Goal: Task Accomplishment & Management: Complete application form

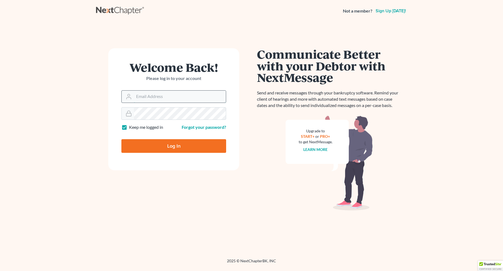
drag, startPoint x: 0, startPoint y: 0, endPoint x: 197, endPoint y: 92, distance: 217.9
click at [197, 92] on input "Email Address" at bounding box center [180, 97] width 92 height 12
type input "[EMAIL_ADDRESS][DOMAIN_NAME]"
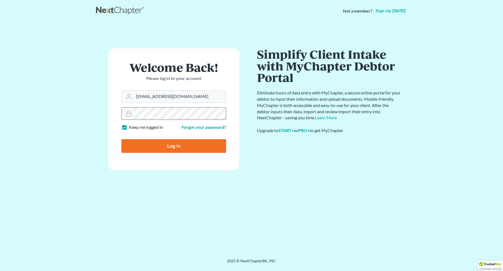
click at [121, 139] on input "Log In" at bounding box center [173, 146] width 105 height 14
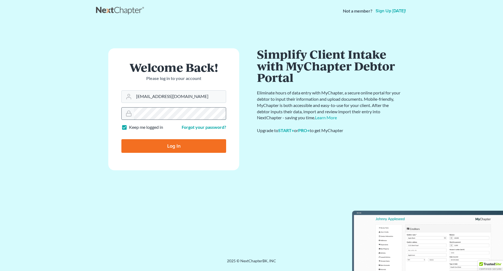
type input "Thinking..."
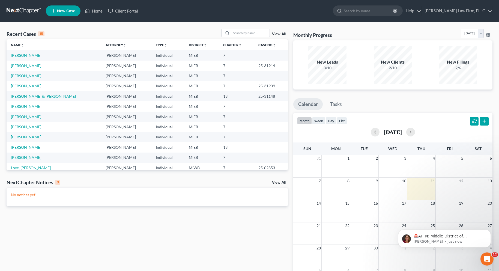
click at [61, 11] on span "New Case" at bounding box center [66, 11] width 18 height 4
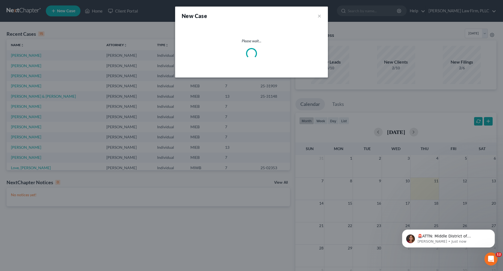
select select "40"
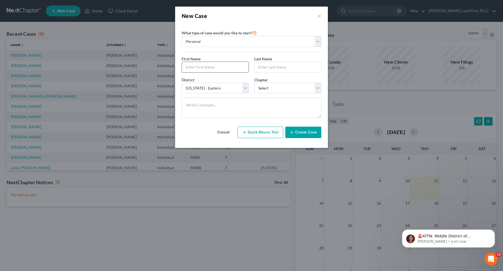
click at [188, 67] on input "text" at bounding box center [215, 67] width 67 height 10
type input "[PERSON_NAME]"
click at [319, 87] on select "Select 7 11 12 13" at bounding box center [287, 88] width 67 height 11
select select "0"
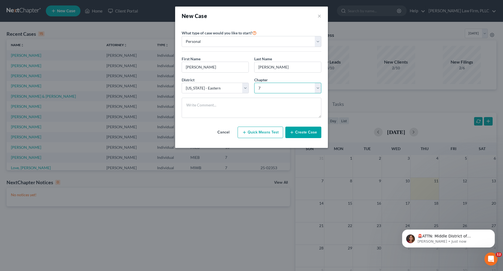
click at [254, 83] on select "Select 7 11 12 13" at bounding box center [287, 88] width 67 height 11
click at [314, 131] on button "Create Case" at bounding box center [304, 132] width 36 height 11
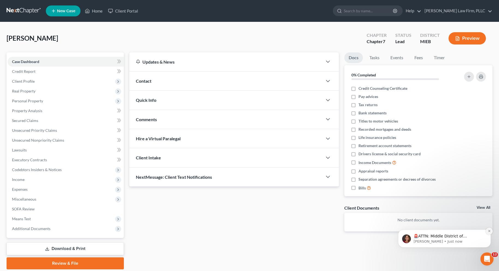
click at [490, 231] on icon "Dismiss notification" at bounding box center [489, 231] width 3 height 3
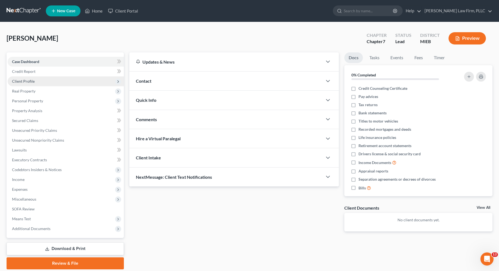
click at [26, 81] on span "Client Profile" at bounding box center [23, 81] width 23 height 5
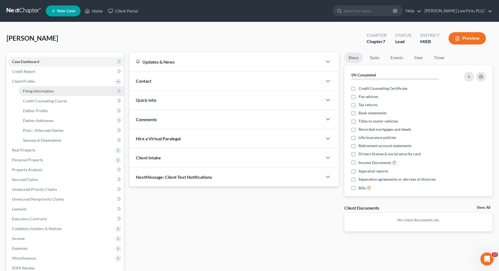
click at [29, 91] on span "Filing Information" at bounding box center [38, 91] width 31 height 5
select select "1"
select select "0"
select select "40"
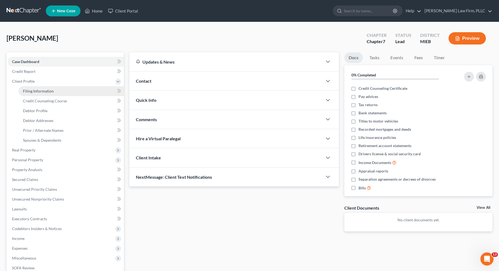
select select "0"
select select "23"
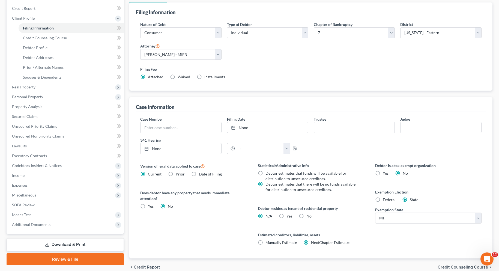
scroll to position [82, 0]
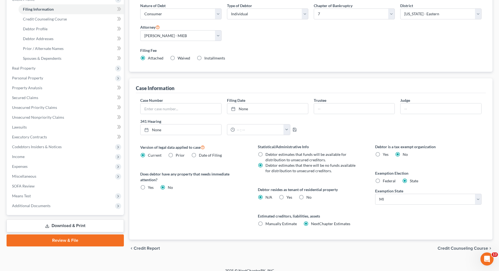
click at [383, 182] on label "Federal" at bounding box center [389, 180] width 13 height 5
click at [385, 182] on input "Federal" at bounding box center [387, 180] width 4 height 4
radio input "true"
radio input "false"
click at [453, 248] on span "Credit Counseling Course" at bounding box center [463, 248] width 51 height 4
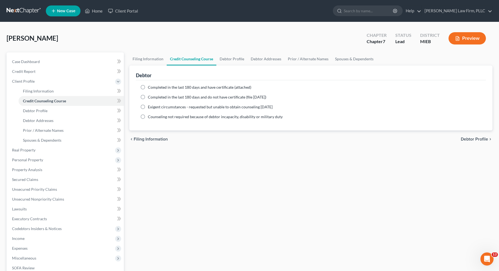
click at [469, 139] on span "Debtor Profile" at bounding box center [474, 139] width 27 height 4
select select "0"
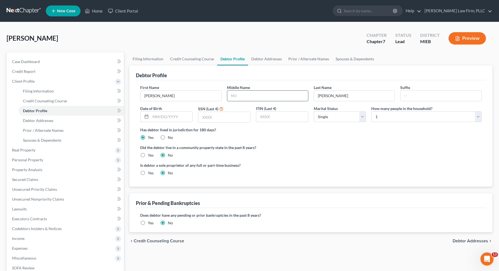
click at [274, 96] on input "text" at bounding box center [267, 96] width 81 height 10
type input "J."
type input "09/21/2000"
type input "4740"
click at [460, 242] on span "Debtor Addresses" at bounding box center [470, 241] width 35 height 4
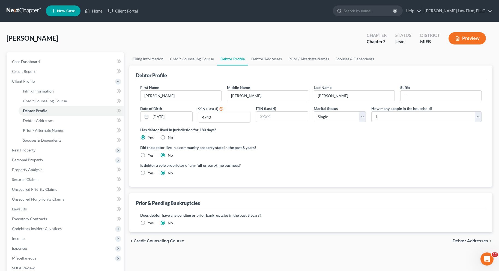
select select "0"
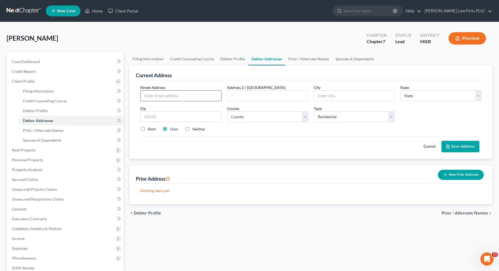
click at [189, 95] on input "text" at bounding box center [181, 96] width 81 height 10
type input "1759 Havenshire Ln."
type input "Brighton"
select select "23"
type input "48114"
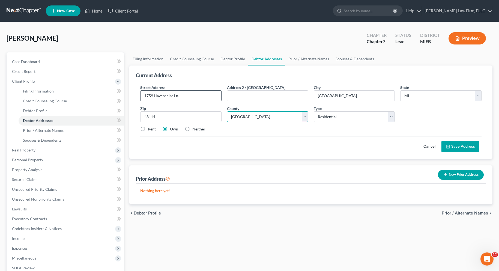
select select "46"
drag, startPoint x: 142, startPoint y: 129, endPoint x: 157, endPoint y: 135, distance: 15.7
click at [148, 129] on label "Rent" at bounding box center [152, 128] width 8 height 5
click at [150, 129] on input "Rent" at bounding box center [152, 128] width 4 height 4
radio input "true"
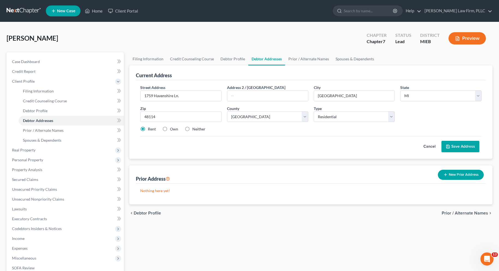
click at [449, 144] on icon at bounding box center [448, 146] width 4 height 4
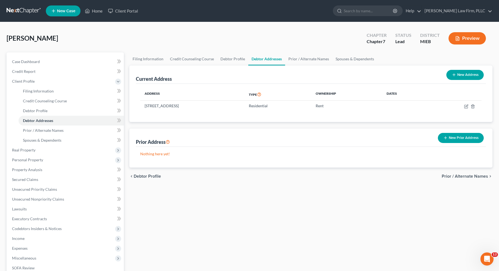
click at [447, 175] on span "Prior / Alternate Names" at bounding box center [465, 176] width 46 height 4
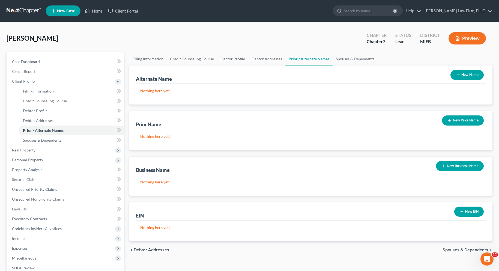
click at [450, 250] on span "Spouses & Dependents" at bounding box center [466, 250] width 46 height 4
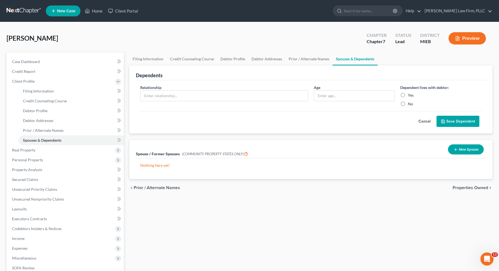
click at [470, 186] on span "Properties Owned" at bounding box center [470, 188] width 35 height 4
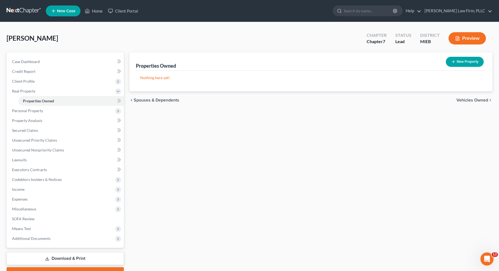
click at [465, 99] on span "Vehicles Owned" at bounding box center [473, 100] width 32 height 4
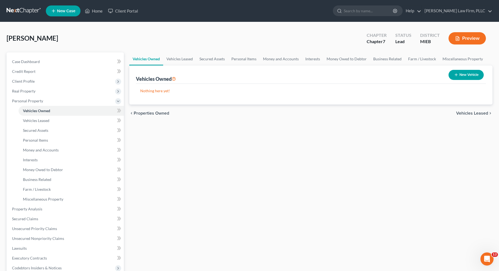
click at [465, 112] on span "Vehicles Leased" at bounding box center [472, 113] width 32 height 4
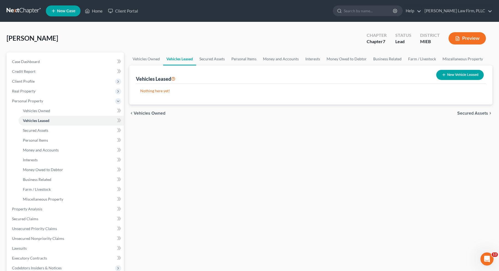
click at [465, 112] on span "Secured Assets" at bounding box center [473, 113] width 31 height 4
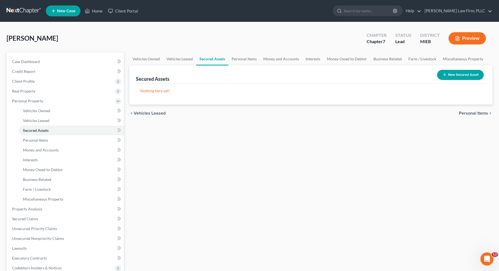
click at [465, 112] on span "Personal Items" at bounding box center [473, 113] width 29 height 4
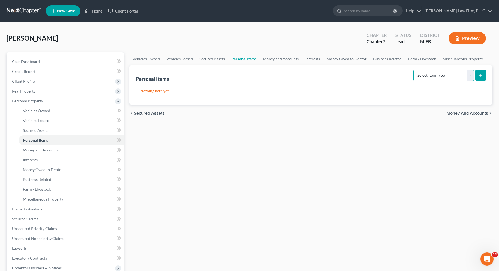
click at [471, 74] on select "Select Item Type Clothing Collectibles Of Value Electronics Firearms Household …" at bounding box center [444, 75] width 61 height 11
select select "clothing"
click at [414, 70] on select "Select Item Type Clothing Collectibles Of Value Electronics Firearms Household …" at bounding box center [444, 75] width 61 height 11
click at [482, 73] on icon "submit" at bounding box center [481, 75] width 4 height 4
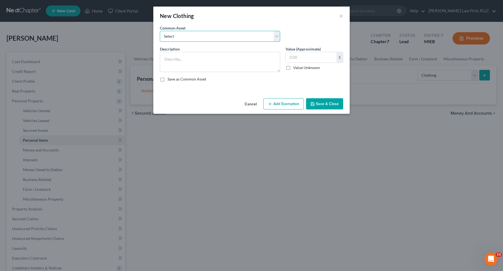
click at [204, 37] on select "Select Misc. personal clothing Misc. personal clothing" at bounding box center [220, 36] width 120 height 11
select select "0"
click at [160, 31] on select "Select Misc. personal clothing Misc. personal clothing" at bounding box center [220, 36] width 120 height 11
type textarea "Misc. personal clothing"
type input "400.00"
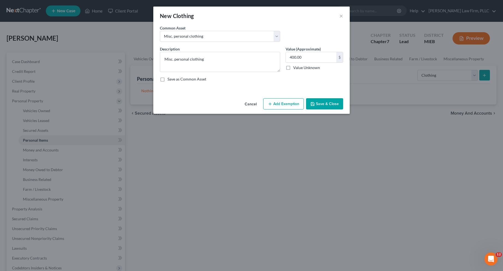
click at [272, 103] on icon "button" at bounding box center [270, 104] width 4 height 4
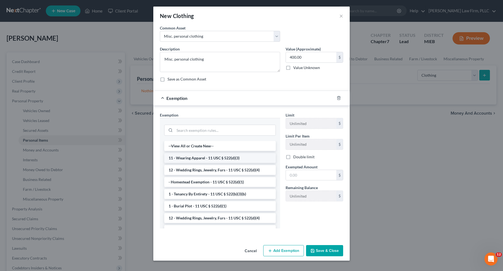
click at [218, 158] on li "11 - Wearing Apparel - 11 USC § 522(d)(3)" at bounding box center [220, 158] width 112 height 10
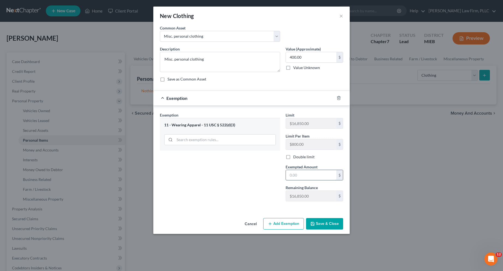
click at [302, 177] on input "text" at bounding box center [311, 175] width 51 height 10
type input "400.00"
click at [333, 224] on button "Save & Close" at bounding box center [324, 223] width 37 height 11
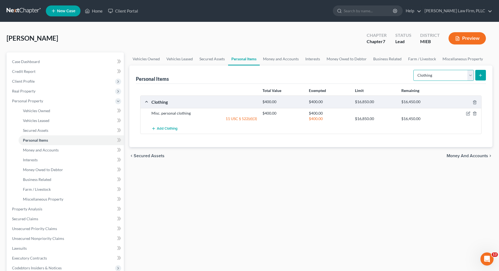
click at [472, 74] on select "Select Item Type Clothing Collectibles Of Value Electronics Firearms Household …" at bounding box center [444, 75] width 61 height 11
select select "electronics"
click at [414, 70] on select "Select Item Type Clothing Collectibles Of Value Electronics Firearms Household …" at bounding box center [444, 75] width 61 height 11
click at [479, 75] on icon "submit" at bounding box center [481, 75] width 4 height 4
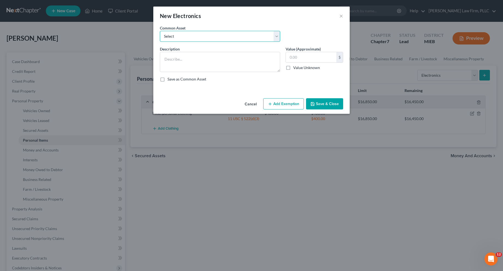
click at [268, 37] on select "Select Misc. personal electronics including cell phones, televisions, ect..." at bounding box center [220, 36] width 120 height 11
select select "0"
click at [160, 31] on select "Select Misc. personal electronics including cell phones, televisions, ect..." at bounding box center [220, 36] width 120 height 11
type textarea "Misc. personal electronics including cell phones, televisions, ect..."
type input "1,000.00"
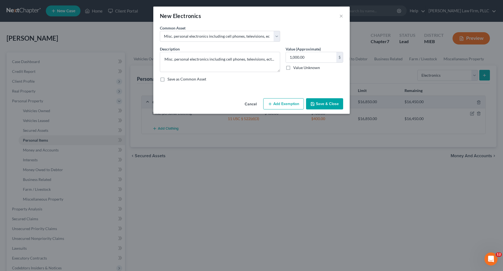
click at [272, 102] on icon "button" at bounding box center [270, 104] width 4 height 4
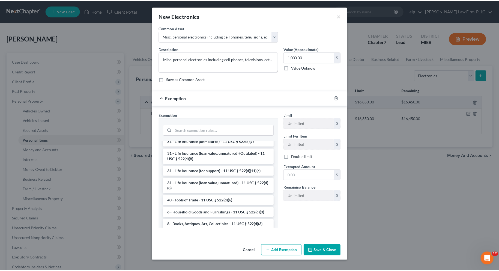
scroll to position [439, 0]
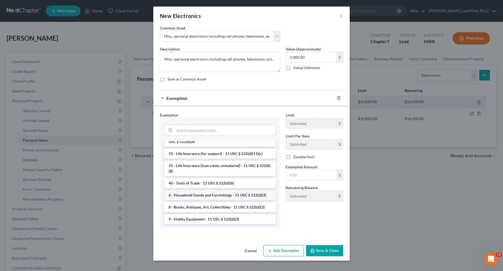
click at [236, 194] on li "6 - Household Goods and Furnishings - 11 USC § 522(d)(3)" at bounding box center [220, 195] width 112 height 10
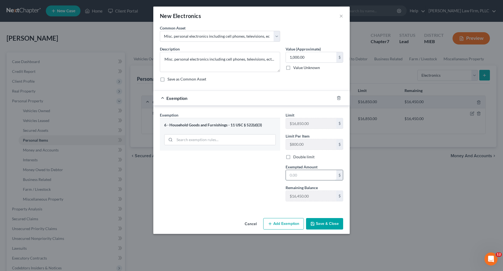
click at [295, 176] on input "text" at bounding box center [311, 175] width 51 height 10
type input "1,000.00"
click at [324, 223] on button "Save & Close" at bounding box center [324, 223] width 37 height 11
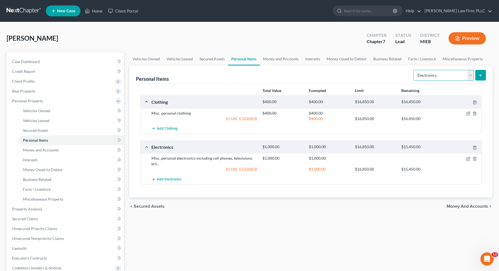
click at [469, 76] on select "Select Item Type Clothing Collectibles Of Value Electronics Firearms Household …" at bounding box center [444, 75] width 61 height 11
select select "household_goods"
click at [414, 70] on select "Select Item Type Clothing Collectibles Of Value Electronics Firearms Household …" at bounding box center [444, 75] width 61 height 11
click at [480, 75] on line "submit" at bounding box center [481, 75] width 2 height 0
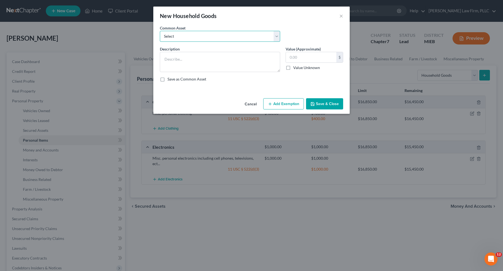
click at [262, 34] on select "Select Misc. household goods including couches, chairs, tables, beds and bedroo…" at bounding box center [220, 36] width 120 height 11
select select "0"
click at [160, 31] on select "Select Misc. household goods including couches, chairs, tables, beds and bedroo…" at bounding box center [220, 36] width 120 height 11
type textarea "Misc. household goods including couches, chairs, tables, beds and bedroom furni…"
type input "2,000.00"
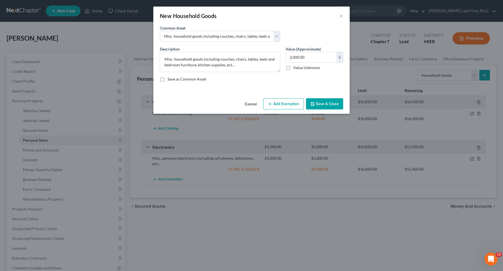
click at [275, 102] on button "Add Exemption" at bounding box center [283, 103] width 41 height 11
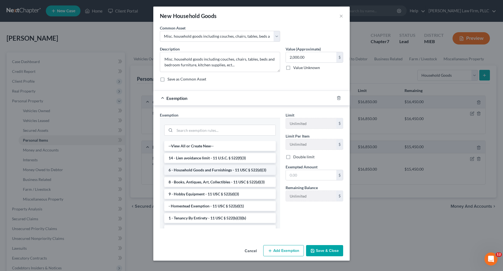
click at [233, 170] on li "6 - Household Goods and Furnishings - 11 USC § 522(d)(3)" at bounding box center [220, 170] width 112 height 10
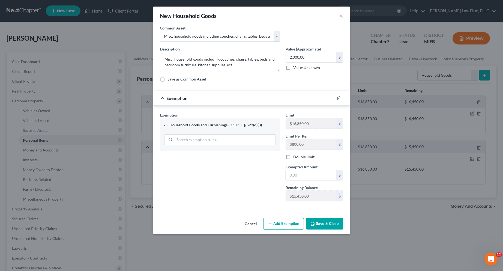
click at [301, 177] on input "text" at bounding box center [311, 175] width 51 height 10
type input "2,000.00"
click at [323, 223] on button "Save & Close" at bounding box center [324, 223] width 37 height 11
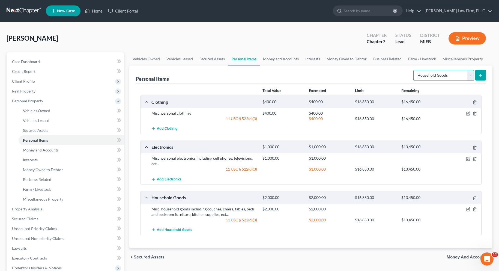
click at [469, 75] on select "Select Item Type Clothing Collectibles Of Value Electronics Firearms Household …" at bounding box center [444, 75] width 61 height 11
click at [455, 257] on span "Money and Accounts" at bounding box center [467, 257] width 41 height 4
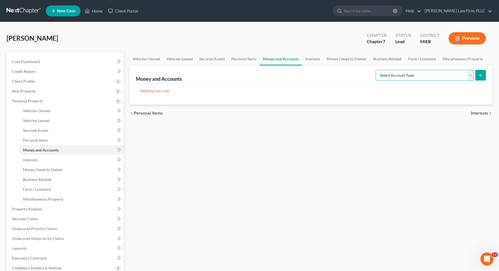
click at [470, 75] on select "Select Account Type Brokerage Cash on Hand Certificates of Deposit Checking Acc…" at bounding box center [425, 75] width 98 height 11
select select "other"
click at [377, 70] on select "Select Account Type Brokerage Cash on Hand Certificates of Deposit Checking Acc…" at bounding box center [425, 75] width 98 height 11
click at [481, 76] on icon "submit" at bounding box center [481, 75] width 4 height 4
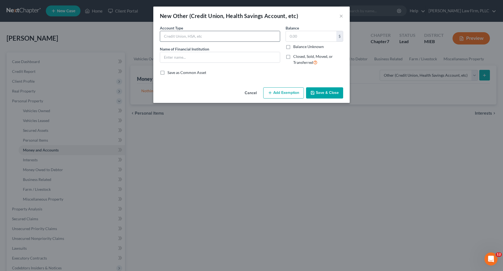
click at [238, 35] on input "text" at bounding box center [220, 36] width 120 height 10
type input "Credit Union"
click at [209, 58] on input "text" at bounding box center [220, 57] width 120 height 10
type input "LOC Credit Union"
click at [292, 38] on input "text" at bounding box center [311, 36] width 51 height 10
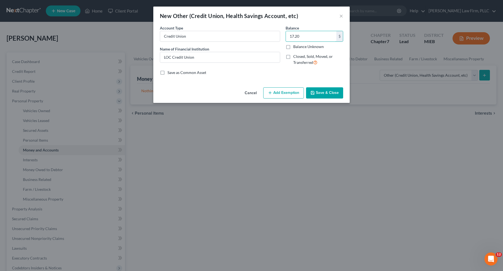
type input "17.20"
click at [329, 92] on button "Save & Close" at bounding box center [324, 92] width 37 height 11
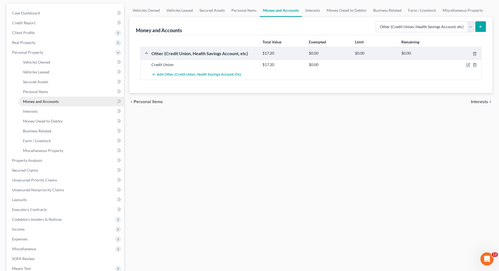
scroll to position [55, 0]
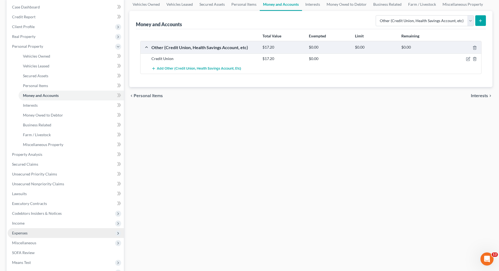
click at [22, 232] on span "Expenses" at bounding box center [20, 233] width 16 height 5
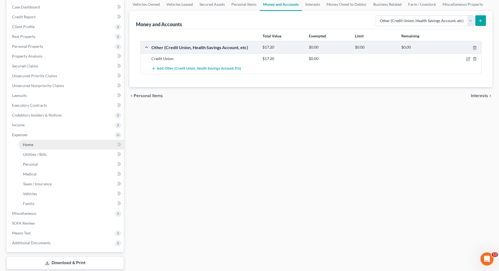
click at [28, 144] on span "Home" at bounding box center [28, 144] width 10 height 5
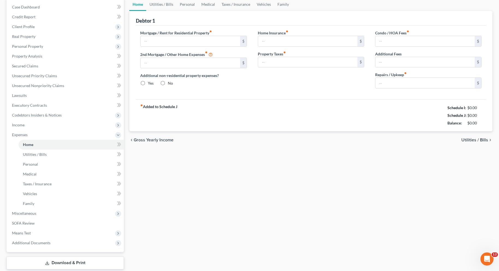
type input "0.00"
radio input "true"
type input "0.00"
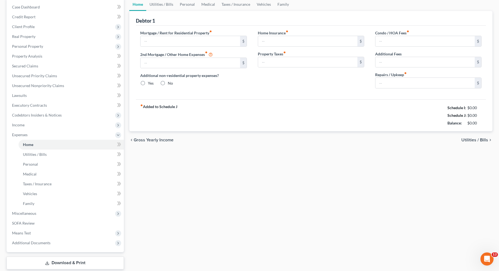
type input "0.00"
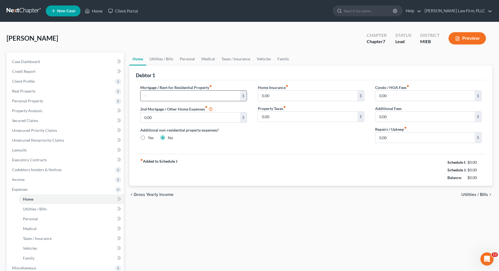
click at [193, 95] on input "text" at bounding box center [190, 96] width 99 height 10
type input "300.00"
click at [467, 195] on span "Utilities / Bills" at bounding box center [475, 194] width 27 height 4
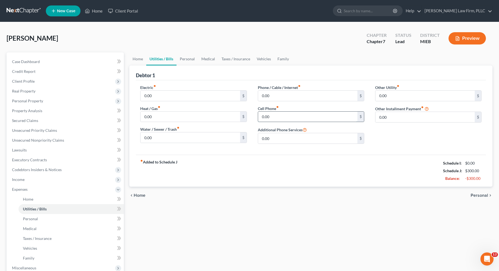
click at [262, 117] on input "0.00" at bounding box center [307, 117] width 99 height 10
type input "136.37"
click at [477, 194] on span "Personal" at bounding box center [479, 195] width 17 height 4
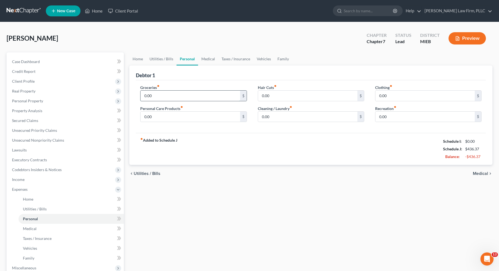
click at [144, 96] on input "0.00" at bounding box center [190, 96] width 99 height 10
type input "300.00"
click at [380, 97] on input "0.00" at bounding box center [425, 96] width 99 height 10
type input "100.00"
click at [477, 173] on span "Medical" at bounding box center [480, 173] width 15 height 4
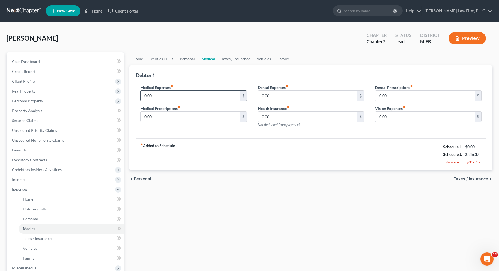
click at [143, 96] on input "0.00" at bounding box center [190, 96] width 99 height 10
type input "360.00"
click at [459, 178] on span "Taxes / Insurance" at bounding box center [471, 179] width 34 height 4
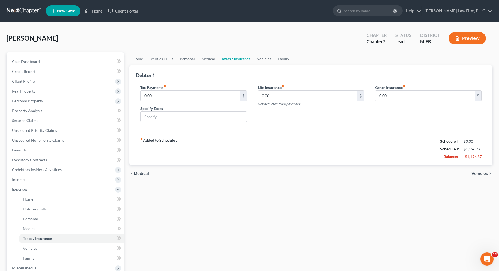
click at [471, 173] on div "chevron_left Medical Vehicles chevron_right" at bounding box center [310, 173] width 363 height 17
click at [475, 173] on span "Vehicles" at bounding box center [480, 173] width 17 height 4
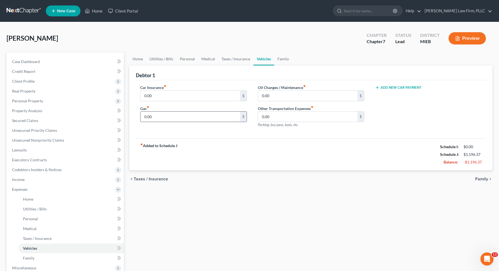
click at [145, 117] on input "0.00" at bounding box center [190, 117] width 99 height 10
type input "250.00"
click at [483, 179] on span "Family" at bounding box center [482, 179] width 13 height 4
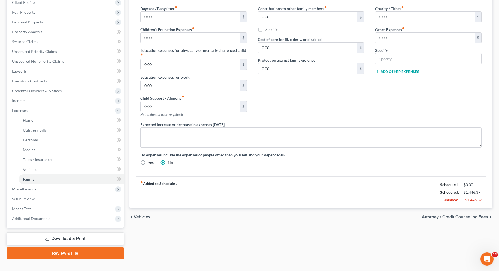
scroll to position [82, 0]
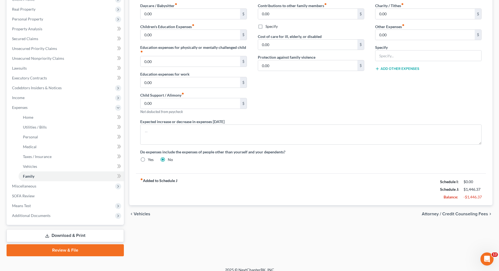
click at [442, 215] on span "Attorney / Credit Counseling Fees" at bounding box center [455, 214] width 66 height 4
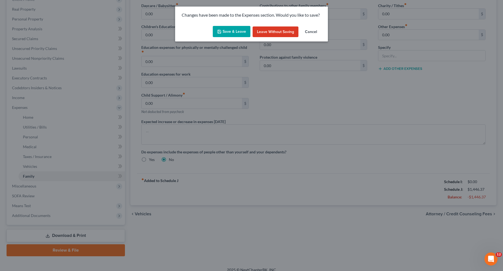
click at [242, 31] on button "Save & Leave" at bounding box center [232, 31] width 38 height 11
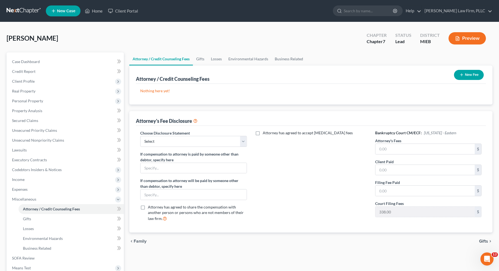
click at [482, 240] on span "Gifts" at bounding box center [483, 241] width 9 height 4
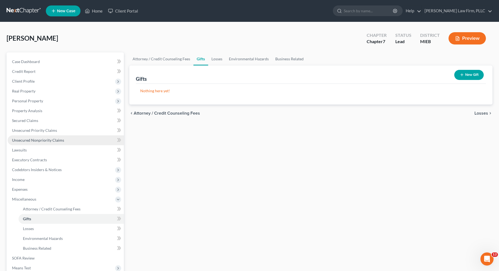
click at [38, 140] on span "Unsecured Nonpriority Claims" at bounding box center [38, 140] width 52 height 5
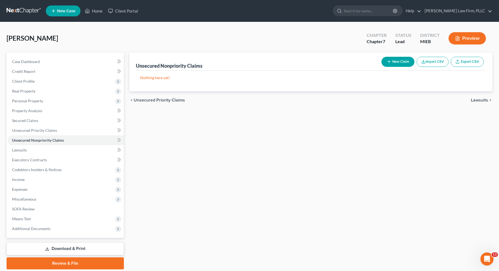
click at [407, 61] on button "New Claim" at bounding box center [398, 62] width 33 height 10
select select "0"
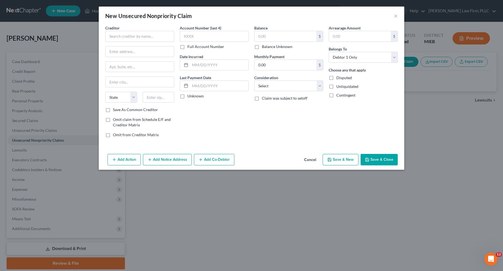
click at [309, 161] on button "Cancel" at bounding box center [310, 160] width 21 height 11
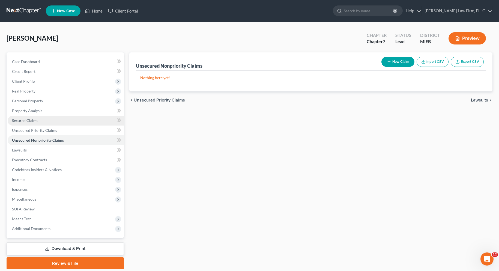
click at [26, 120] on span "Secured Claims" at bounding box center [25, 120] width 26 height 5
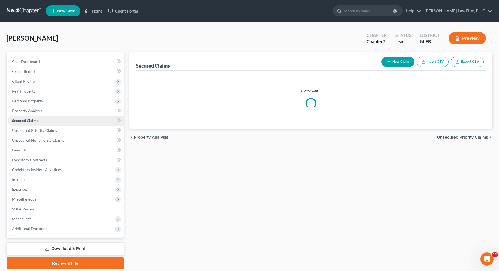
click at [26, 120] on span "Secured Claims" at bounding box center [25, 120] width 26 height 5
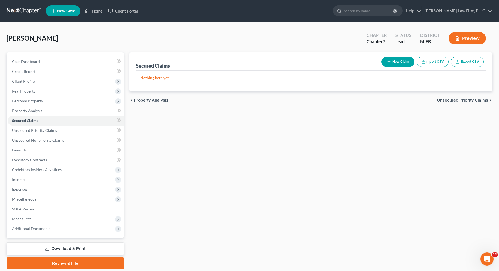
click at [404, 60] on button "New Claim" at bounding box center [398, 62] width 33 height 10
select select "0"
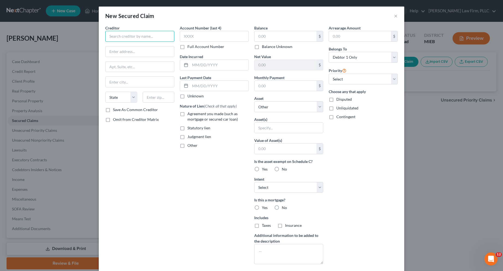
click at [134, 36] on input "text" at bounding box center [139, 36] width 69 height 11
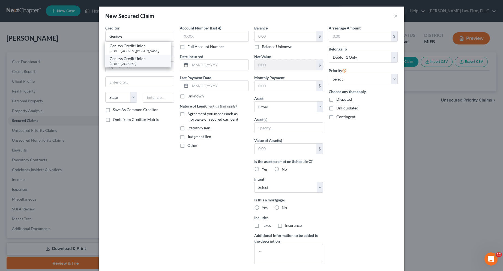
click at [130, 60] on div "Genisys Credit Union" at bounding box center [138, 58] width 57 height 5
type input "Genisys Credit Union"
type input "2100 Executive Hills Blvd."
type input "Auburn Hills"
select select "23"
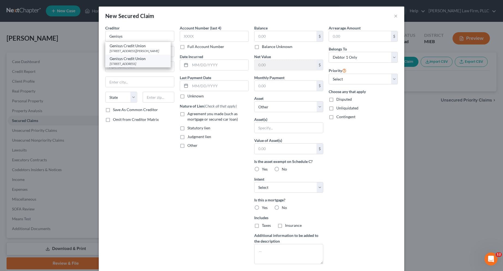
type input "48326"
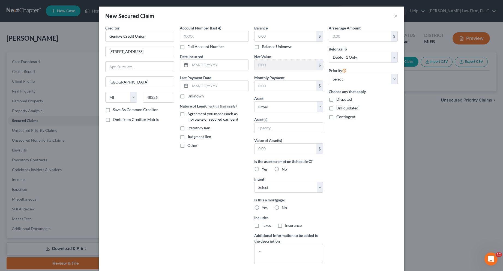
click at [188, 49] on label "Full Account Number" at bounding box center [206, 46] width 37 height 5
click at [190, 48] on input "Full Account Number" at bounding box center [192, 46] width 4 height 4
click at [188, 37] on input "text" at bounding box center [214, 36] width 69 height 11
type input "2202019L"
click at [192, 66] on input "text" at bounding box center [219, 65] width 58 height 10
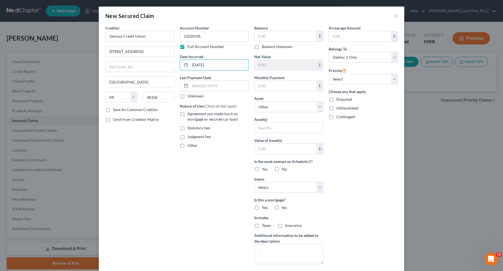
type input "09/25/2024"
click at [188, 95] on label "Unknown" at bounding box center [196, 95] width 16 height 5
click at [190, 95] on input "Unknown" at bounding box center [192, 95] width 4 height 4
checkbox input "true"
click at [188, 114] on label "Agreement you made (such as mortgage or secured car loan)" at bounding box center [218, 116] width 61 height 11
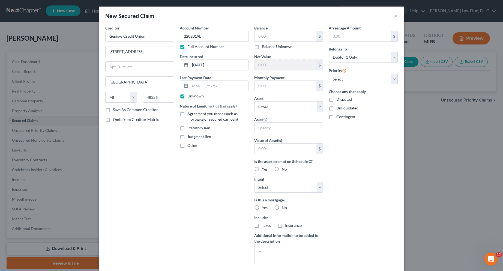
click at [190, 114] on input "Agreement you made (such as mortgage or secured car loan)" at bounding box center [192, 113] width 4 height 4
checkbox input "true"
click at [265, 38] on input "text" at bounding box center [286, 36] width 62 height 10
type input "32,212.00"
click at [265, 87] on input "text" at bounding box center [286, 86] width 62 height 10
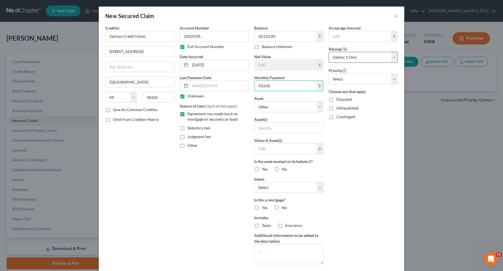
type input "933.00"
click at [394, 57] on select "Select Debtor 1 Only Debtor 2 Only Debtor 1 And Debtor 2 Only At Least One Of T…" at bounding box center [363, 57] width 69 height 11
select select "3"
click at [329, 52] on select "Select Debtor 1 Only Debtor 2 Only Debtor 1 And Debtor 2 Only At Least One Of T…" at bounding box center [363, 57] width 69 height 11
click at [390, 78] on select "Select 1st 2nd 3rd 4th 5th 6th 7th 8th 9th 10th 11th 12th 13th 14th 15th 16th 1…" at bounding box center [363, 79] width 69 height 11
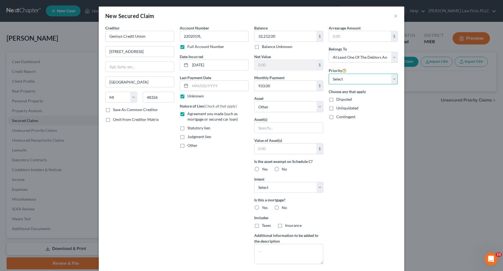
click at [390, 78] on select "Select 1st 2nd 3rd 4th 5th 6th 7th 8th 9th 10th 11th 12th 13th 14th 15th 16th 1…" at bounding box center [363, 79] width 69 height 11
click at [316, 190] on select "Select Surrender Redeem Reaffirm Avoid Other" at bounding box center [288, 187] width 69 height 11
select select "0"
click at [254, 182] on select "Select Surrender Redeem Reaffirm Avoid Other" at bounding box center [288, 187] width 69 height 11
click at [282, 208] on label "No" at bounding box center [284, 207] width 5 height 5
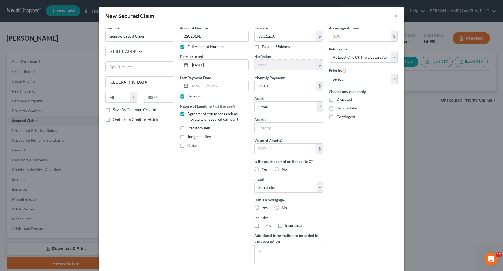
click at [284, 208] on input "No" at bounding box center [286, 207] width 4 height 4
radio input "true"
click at [282, 225] on label "No" at bounding box center [284, 225] width 5 height 5
click at [284, 225] on input "No" at bounding box center [286, 225] width 4 height 4
radio input "true"
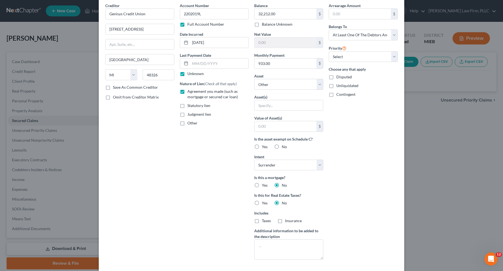
scroll to position [50, 0]
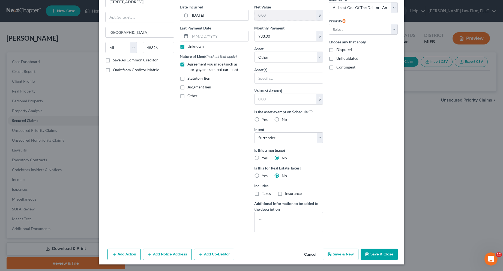
click at [372, 253] on button "Save & Close" at bounding box center [379, 254] width 37 height 11
select select
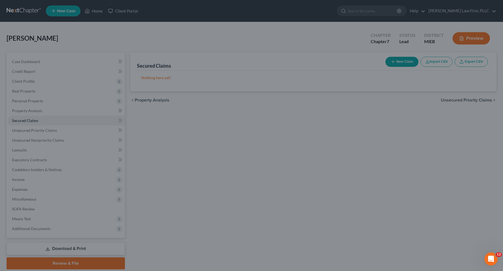
scroll to position [0, 0]
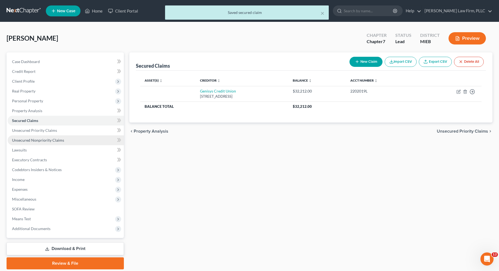
click at [45, 141] on span "Unsecured Nonpriority Claims" at bounding box center [38, 140] width 52 height 5
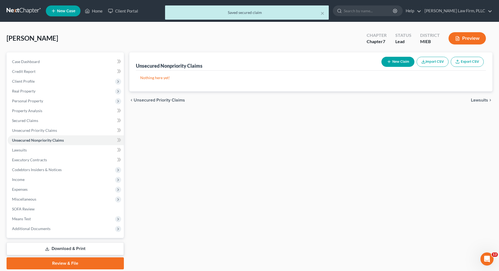
click at [389, 63] on line "button" at bounding box center [389, 62] width 0 height 2
select select "0"
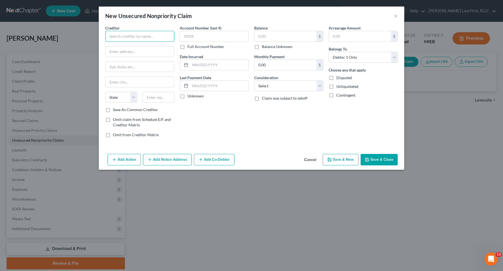
click at [136, 38] on input "text" at bounding box center [139, 36] width 69 height 11
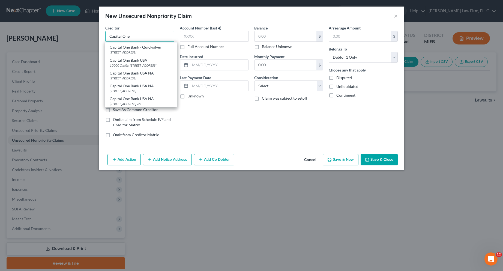
scroll to position [82, 0]
click at [136, 66] on div "PO Box 31293, Salt Lake City, UT 84131" at bounding box center [141, 63] width 63 height 5
type input "Capital One Bank USA NA"
type input "PO Box 31293"
type input "Salt Lake City"
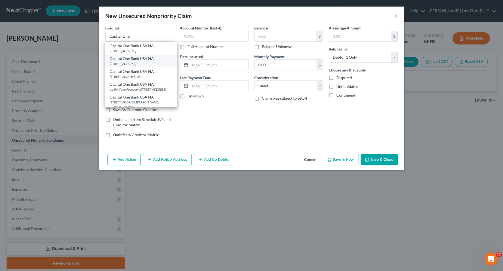
select select "46"
type input "84131"
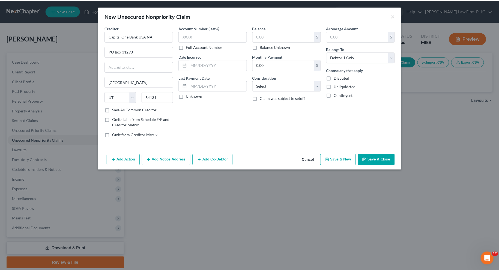
scroll to position [0, 0]
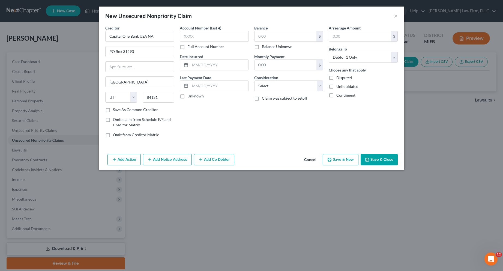
click at [188, 48] on label "Full Account Number" at bounding box center [206, 46] width 37 height 5
click at [190, 48] on input "Full Account Number" at bounding box center [192, 46] width 4 height 4
click at [190, 36] on input "text" at bounding box center [214, 36] width 69 height 11
type input "515676943874"
click at [195, 66] on input "text" at bounding box center [219, 65] width 58 height 10
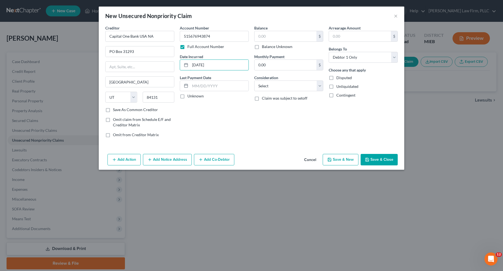
type input "08/02/2024"
drag, startPoint x: 182, startPoint y: 97, endPoint x: 235, endPoint y: 61, distance: 63.9
click at [188, 97] on label "Unknown" at bounding box center [196, 95] width 16 height 5
click at [190, 97] on input "Unknown" at bounding box center [192, 95] width 4 height 4
checkbox input "true"
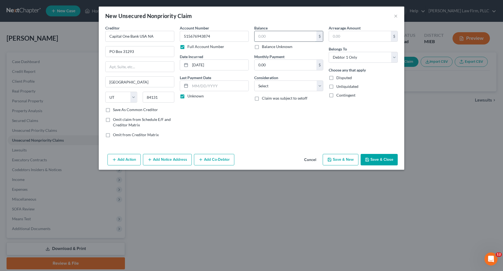
click at [264, 35] on input "text" at bounding box center [286, 36] width 62 height 10
type input "508.00"
click at [318, 85] on select "Select Cable / Satellite Services Collection Agency Credit Card Debt Debt Couns…" at bounding box center [288, 86] width 69 height 11
select select "2"
click at [254, 81] on select "Select Cable / Satellite Services Collection Agency Credit Card Debt Debt Couns…" at bounding box center [288, 86] width 69 height 11
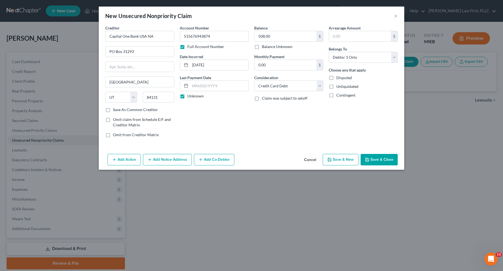
click at [383, 158] on button "Save & Close" at bounding box center [379, 159] width 37 height 11
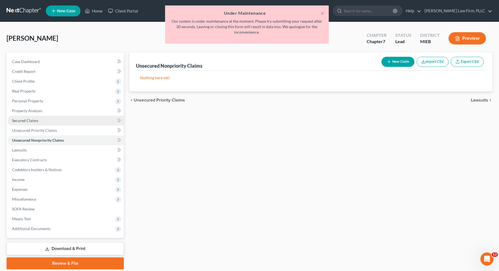
click at [25, 118] on span "Secured Claims" at bounding box center [25, 120] width 26 height 5
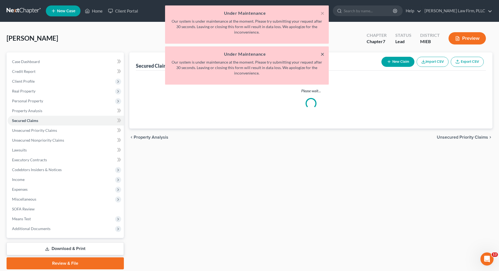
click at [322, 54] on button "×" at bounding box center [323, 54] width 4 height 7
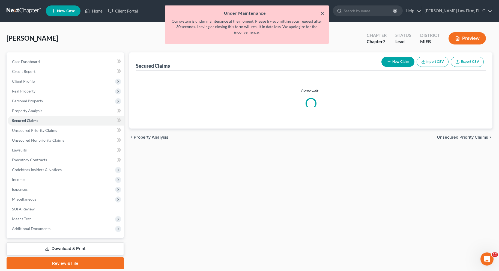
click at [322, 11] on button "×" at bounding box center [323, 13] width 4 height 7
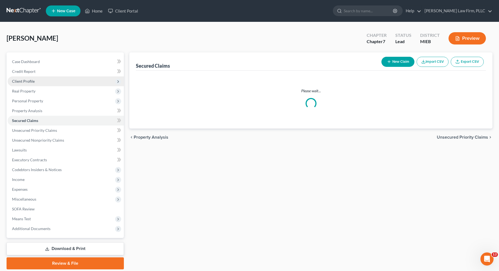
click at [19, 82] on span "Client Profile" at bounding box center [23, 81] width 23 height 5
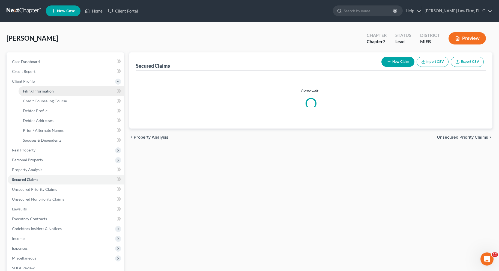
click at [48, 90] on span "Filing Information" at bounding box center [38, 91] width 31 height 5
select select "1"
select select "0"
select select "40"
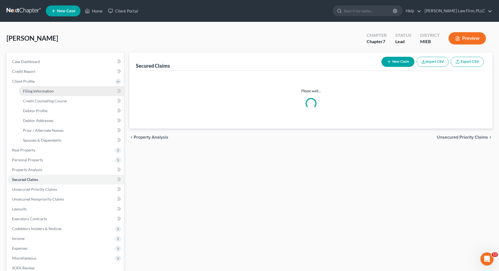
select select "0"
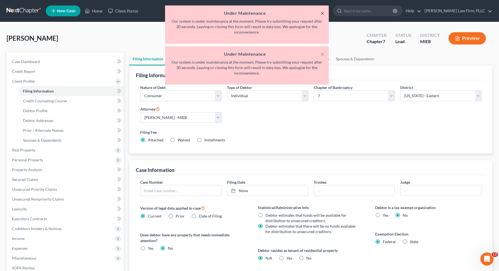
drag, startPoint x: 322, startPoint y: 10, endPoint x: 322, endPoint y: 32, distance: 21.8
click at [322, 11] on button "×" at bounding box center [323, 13] width 4 height 7
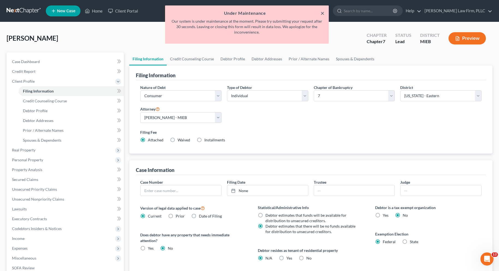
click at [322, 13] on button "×" at bounding box center [323, 13] width 4 height 7
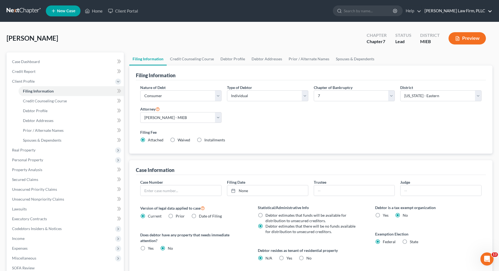
click at [490, 13] on link "McGivney Law Firm, PLLC" at bounding box center [457, 11] width 70 height 10
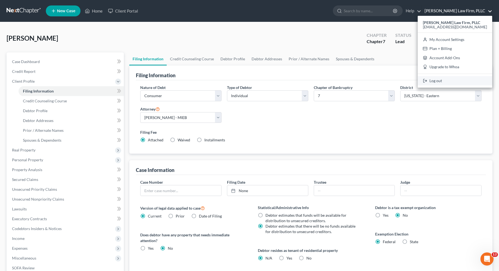
click at [452, 80] on link "Log out" at bounding box center [455, 80] width 75 height 9
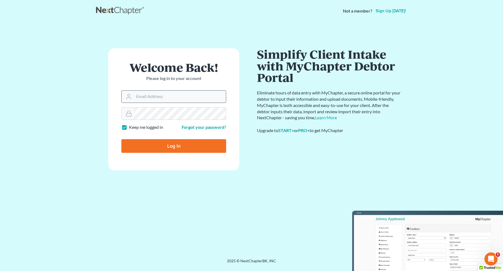
click at [147, 98] on input "Email Address" at bounding box center [180, 97] width 92 height 12
type input "[EMAIL_ADDRESS][DOMAIN_NAME]"
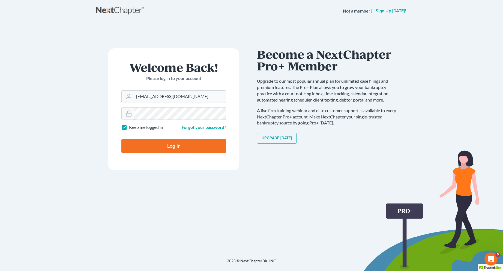
click at [121, 139] on input "Log In" at bounding box center [173, 146] width 105 height 14
type input "Thinking..."
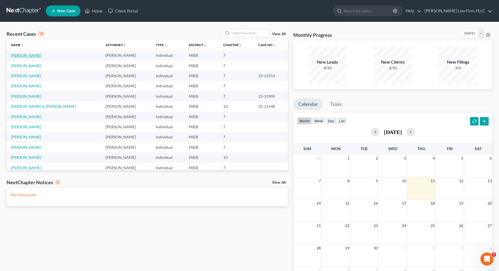
click at [35, 57] on link "[PERSON_NAME]" at bounding box center [26, 55] width 30 height 5
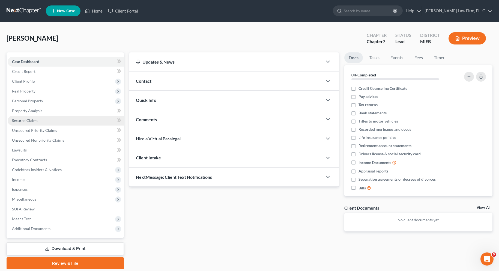
click at [28, 120] on span "Secured Claims" at bounding box center [25, 120] width 26 height 5
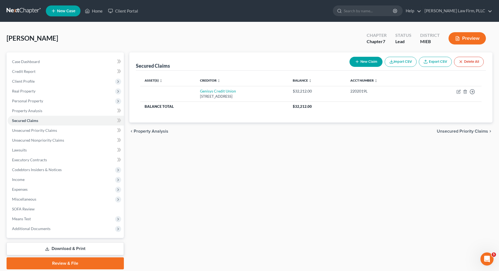
click at [367, 61] on button "New Claim" at bounding box center [366, 62] width 33 height 10
select select "0"
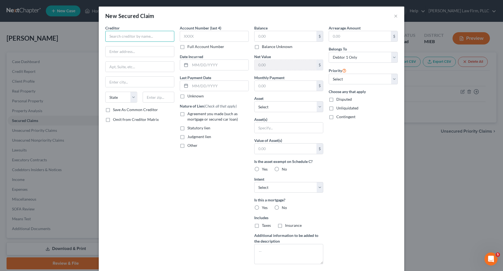
click at [158, 39] on input "text" at bounding box center [139, 36] width 69 height 11
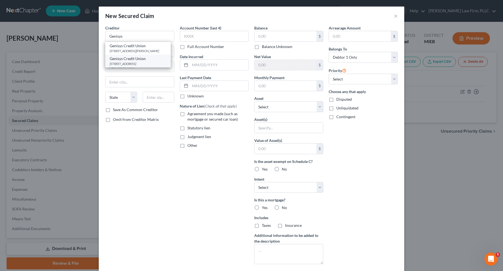
click at [137, 63] on div "2100 Executive Hills Blvd., Auburn Hills, MI 48326" at bounding box center [138, 63] width 57 height 5
type input "Genisys Credit Union"
type input "2100 Executive Hills Blvd."
type input "Auburn Hills"
select select "23"
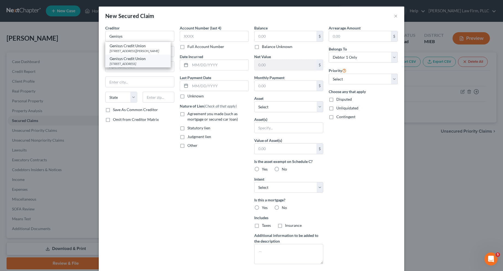
type input "48326"
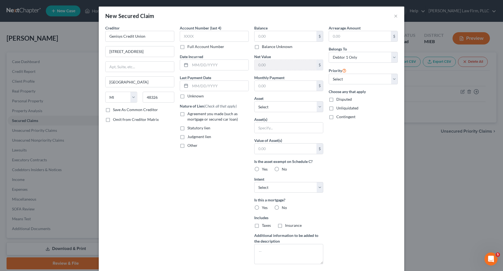
click at [188, 48] on label "Full Account Number" at bounding box center [206, 46] width 37 height 5
click at [190, 48] on input "Full Account Number" at bounding box center [192, 46] width 4 height 4
click at [185, 39] on input "text" at bounding box center [214, 36] width 69 height 11
type input "2202012L"
click at [192, 66] on input "text" at bounding box center [219, 65] width 58 height 10
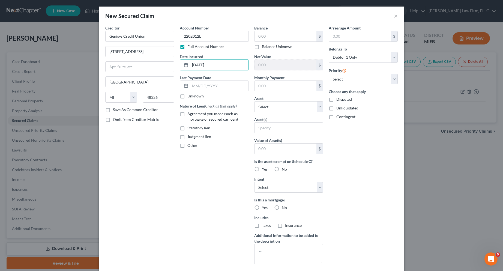
type input "09/19/2024"
click at [188, 96] on label "Unknown" at bounding box center [196, 95] width 16 height 5
click at [190, 96] on input "Unknown" at bounding box center [192, 95] width 4 height 4
checkbox input "true"
click at [269, 38] on input "text" at bounding box center [286, 36] width 62 height 10
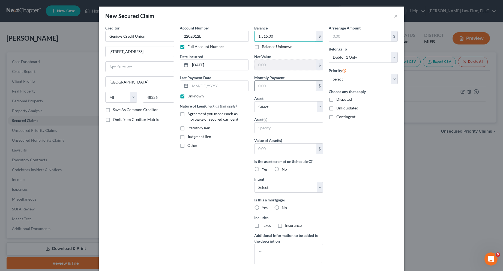
type input "1,515.00"
click at [272, 87] on input "text" at bounding box center [286, 86] width 62 height 10
type input "121.00"
click at [188, 114] on label "Agreement you made (such as mortgage or secured car loan)" at bounding box center [218, 116] width 61 height 11
click at [190, 114] on input "Agreement you made (such as mortgage or secured car loan)" at bounding box center [192, 113] width 4 height 4
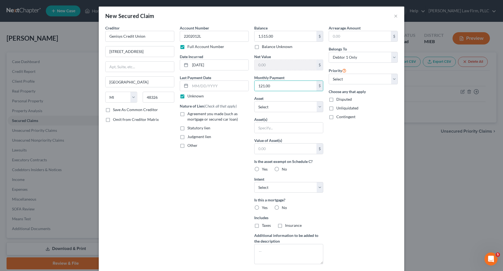
checkbox input "true"
click at [282, 207] on label "No" at bounding box center [284, 207] width 5 height 5
click at [284, 207] on input "No" at bounding box center [286, 207] width 4 height 4
radio input "true"
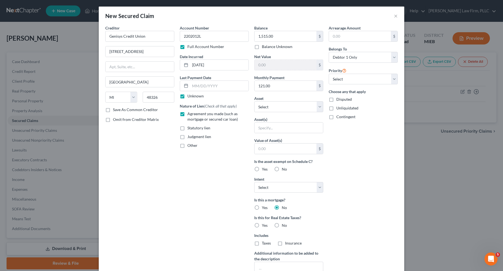
click at [282, 226] on label "No" at bounding box center [284, 225] width 5 height 5
click at [284, 226] on input "No" at bounding box center [286, 225] width 4 height 4
radio input "true"
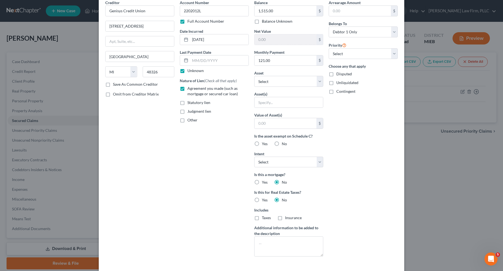
scroll to position [50, 0]
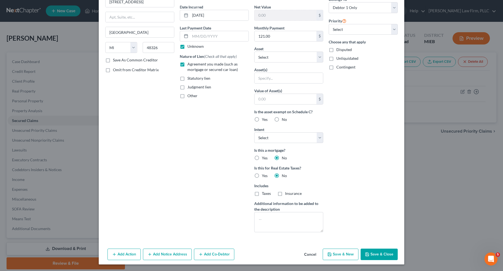
click at [370, 254] on button "Save & Close" at bounding box center [379, 254] width 37 height 11
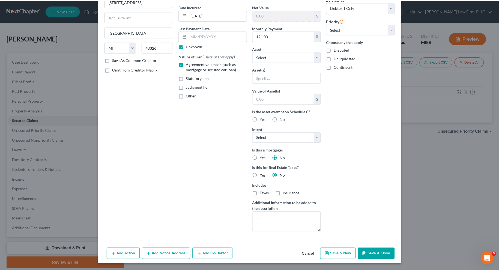
scroll to position [0, 0]
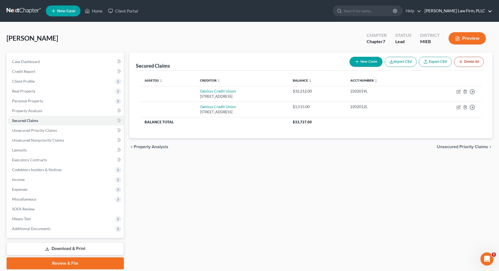
click at [491, 11] on link "McGivney Law Firm, PLLC" at bounding box center [457, 11] width 70 height 10
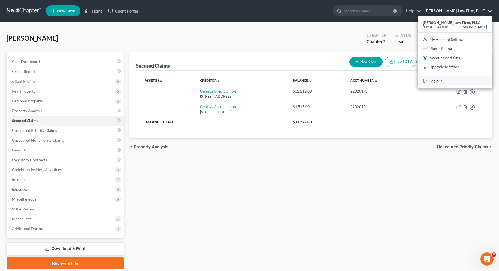
click at [453, 83] on link "Log out" at bounding box center [455, 80] width 75 height 9
